Goal: Task Accomplishment & Management: Manage account settings

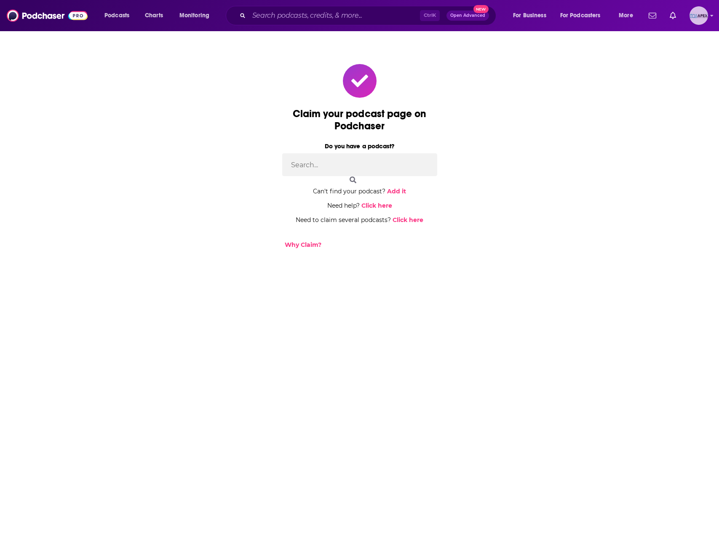
click at [703, 17] on img "Logged in as Apex" at bounding box center [699, 15] width 19 height 19
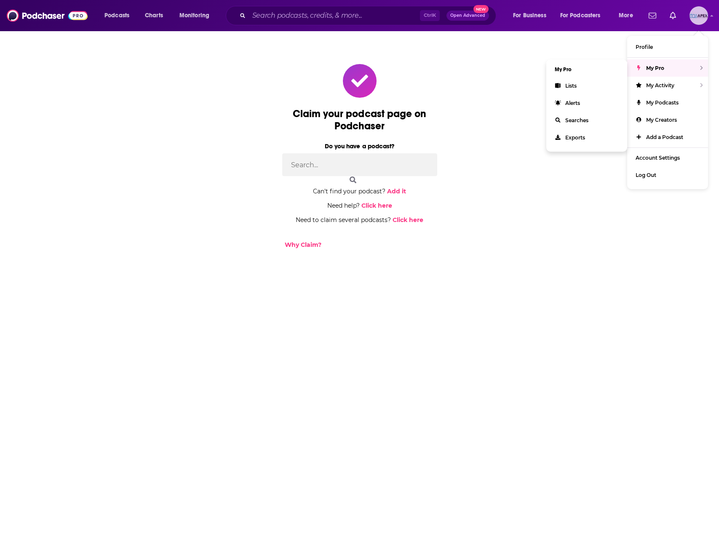
click at [648, 67] on span "My Pro" at bounding box center [655, 68] width 18 height 6
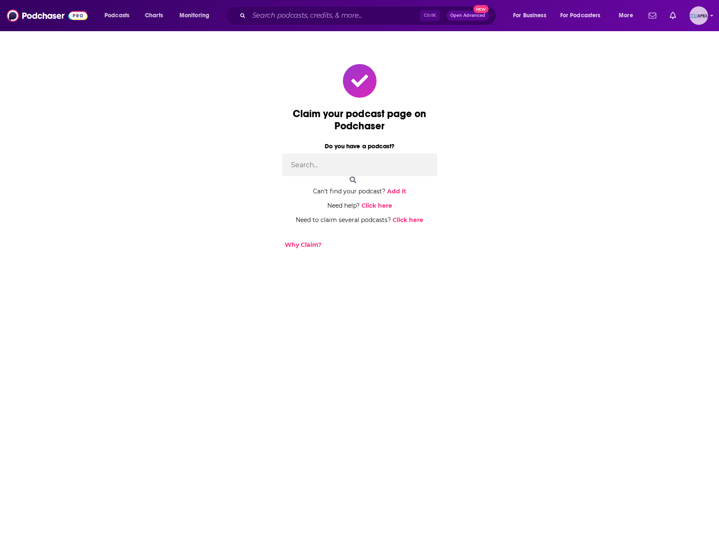
click at [699, 18] on img "Logged in as Apex" at bounding box center [699, 15] width 19 height 19
click at [679, 104] on link "My Podcasts" at bounding box center [667, 102] width 81 height 17
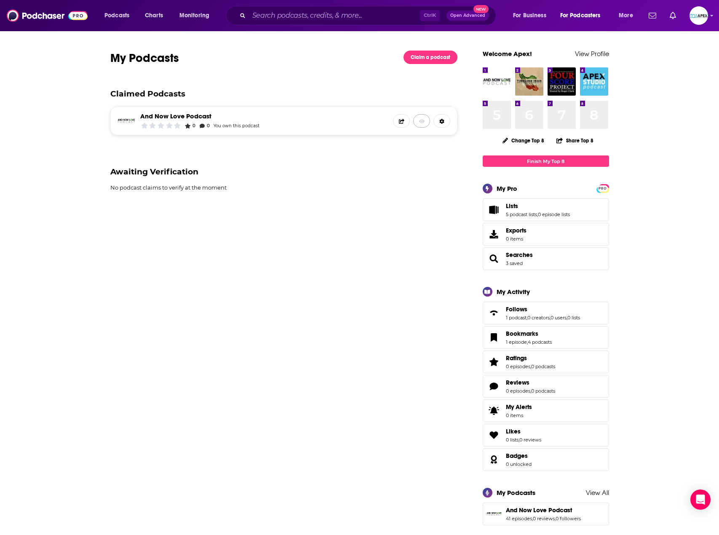
click at [423, 120] on icon at bounding box center [422, 121] width 6 height 4
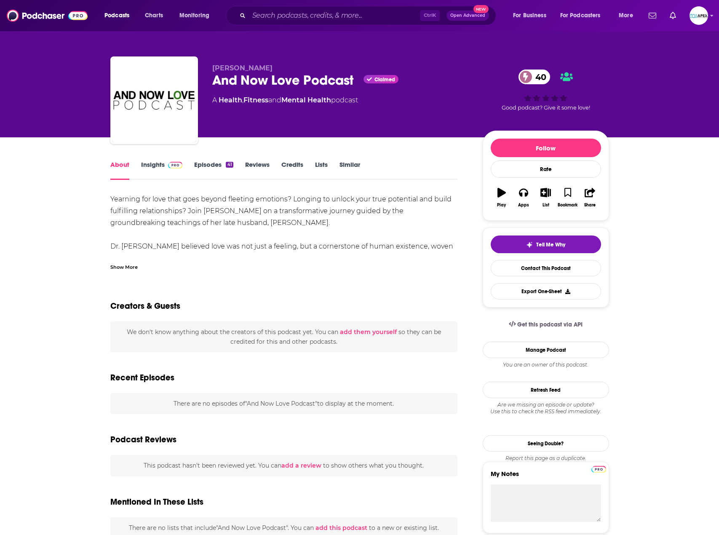
click at [161, 166] on link "Insights" at bounding box center [162, 170] width 42 height 19
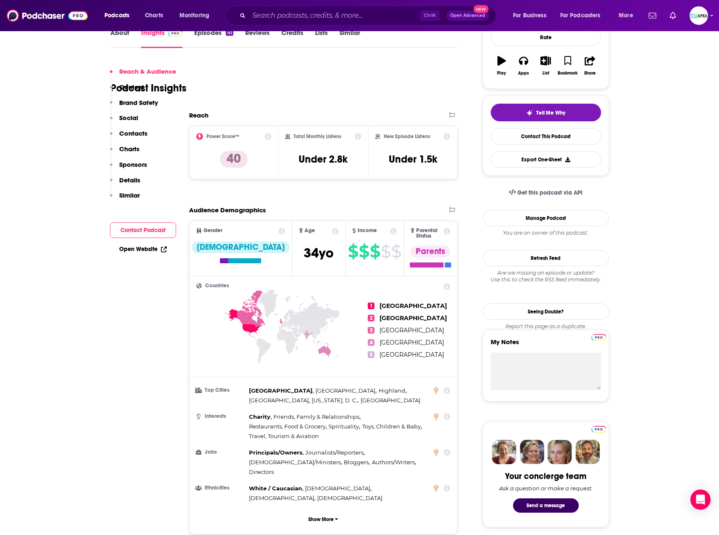
scroll to position [126, 0]
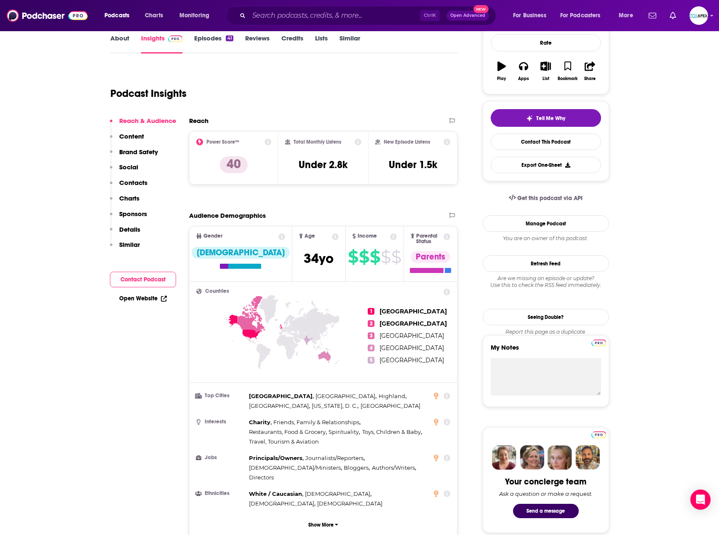
click at [269, 143] on icon at bounding box center [268, 142] width 7 height 7
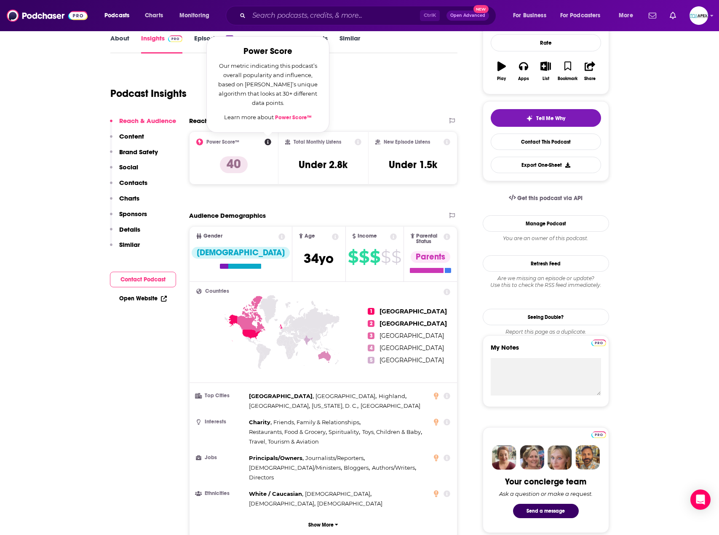
click at [399, 77] on div "Podcast Insights" at bounding box center [280, 88] width 341 height 43
